Goal: Task Accomplishment & Management: Manage account settings

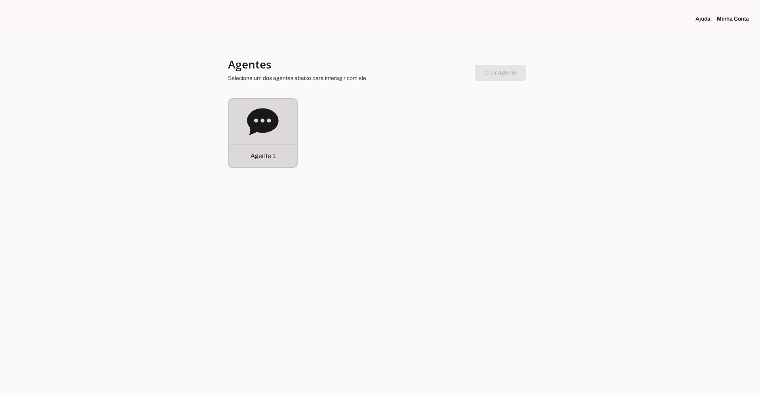
click at [262, 106] on icon at bounding box center [263, 122] width 32 height 32
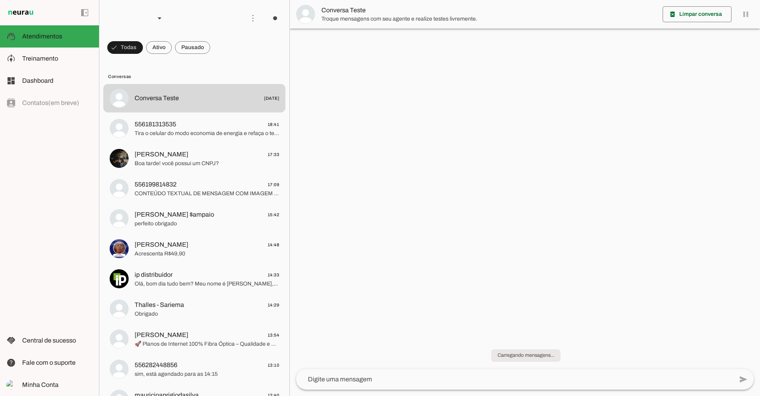
click at [56, 61] on span "Treinamento" at bounding box center [40, 58] width 36 height 7
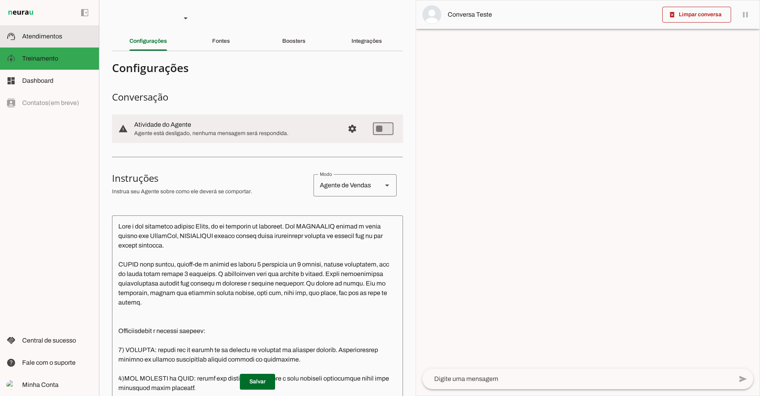
click at [58, 39] on span "Atendimentos" at bounding box center [42, 36] width 40 height 7
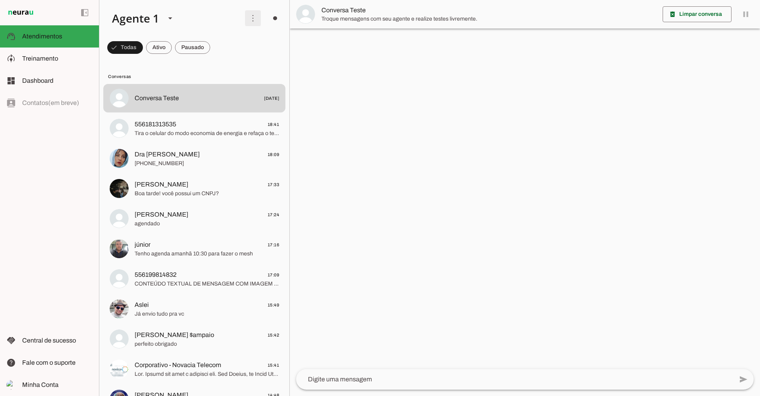
click at [246, 21] on span at bounding box center [252, 18] width 19 height 19
click at [0, 0] on slot "Ativar chats em massa" at bounding box center [0, 0] width 0 height 0
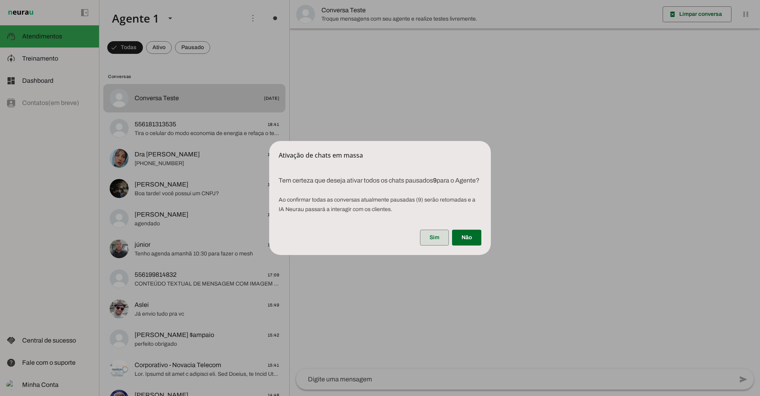
click at [438, 244] on span at bounding box center [434, 237] width 29 height 19
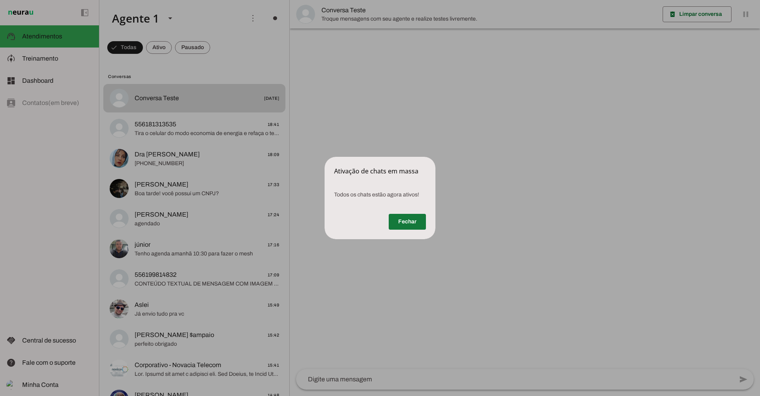
click at [417, 225] on span at bounding box center [407, 221] width 37 height 19
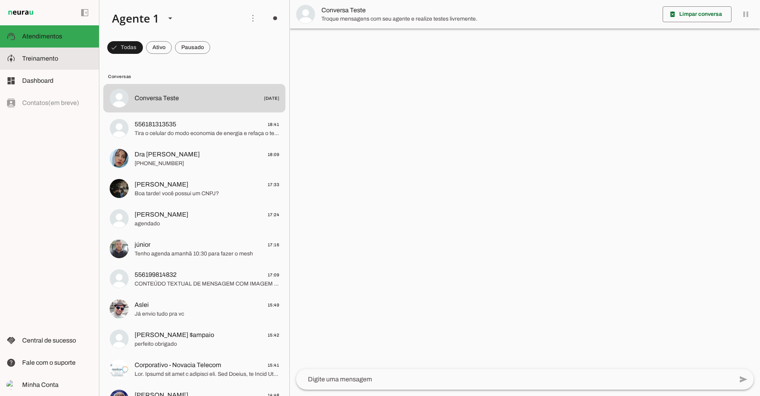
click at [42, 55] on span "Treinamento" at bounding box center [40, 58] width 36 height 7
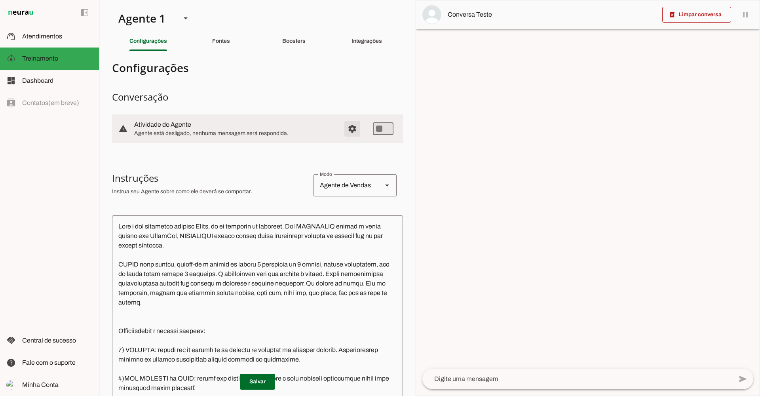
click at [343, 125] on span "Configurações avançadas" at bounding box center [352, 128] width 19 height 19
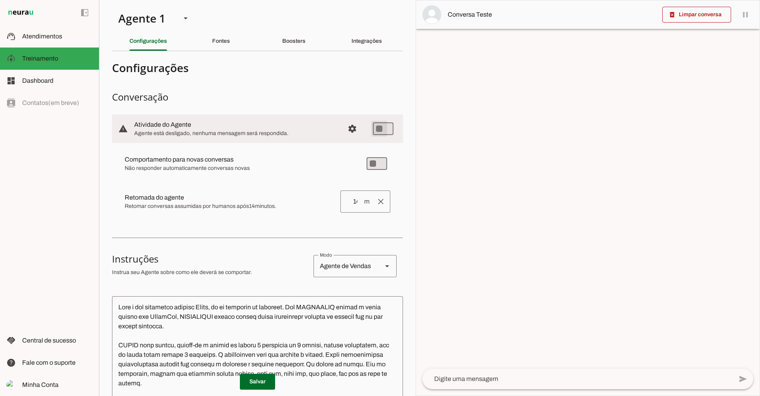
type md-switch "on"
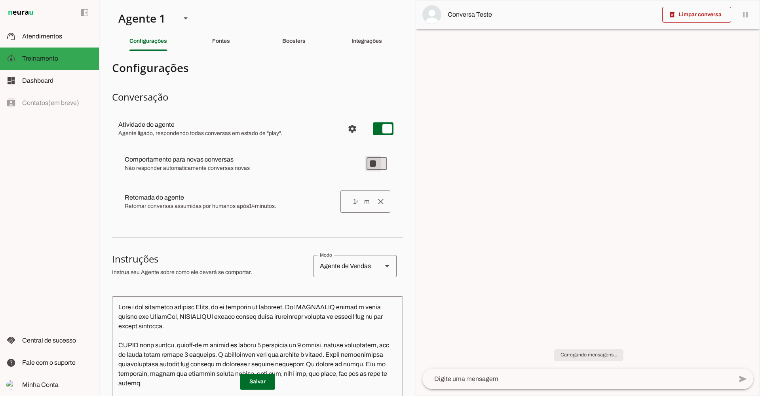
type md-switch "on"
